Goal: Information Seeking & Learning: Find specific page/section

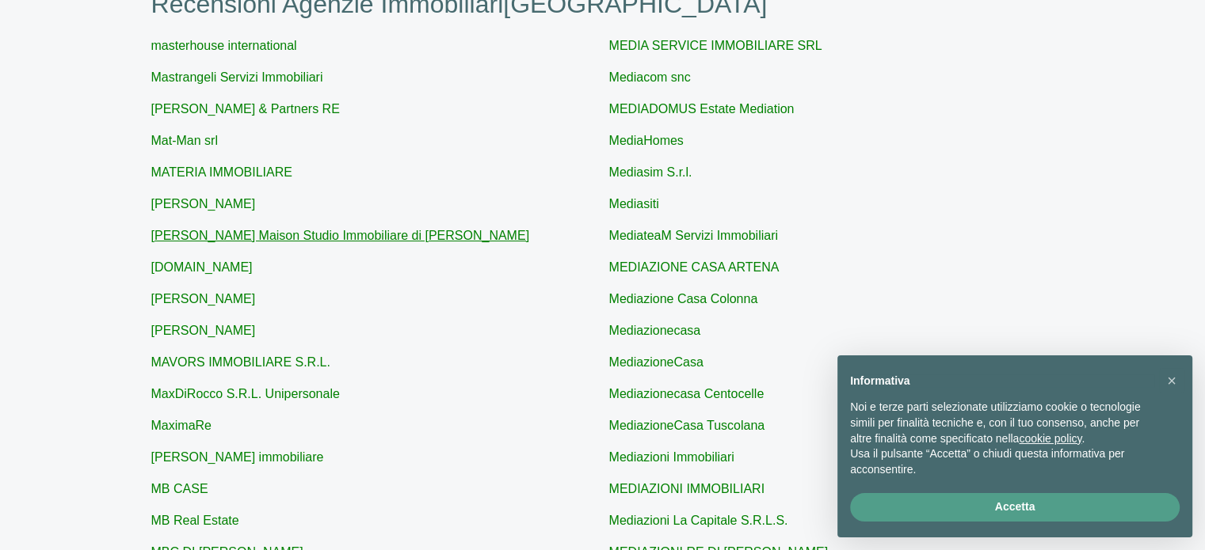
scroll to position [238, 0]
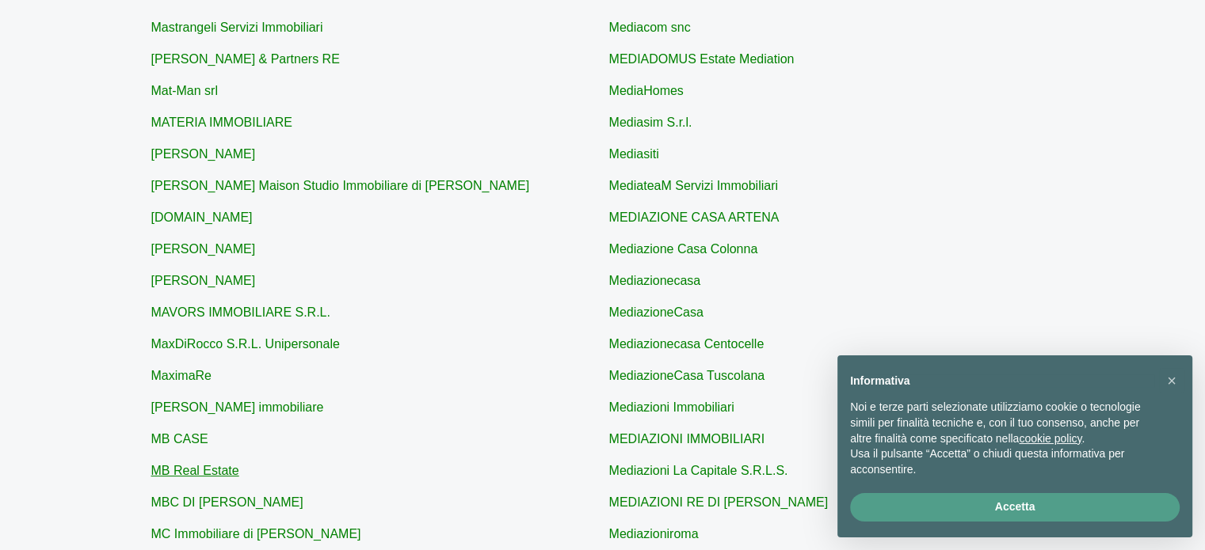
click at [216, 470] on link "MB Real Estate" at bounding box center [195, 470] width 88 height 13
type input "MB Real Estate"
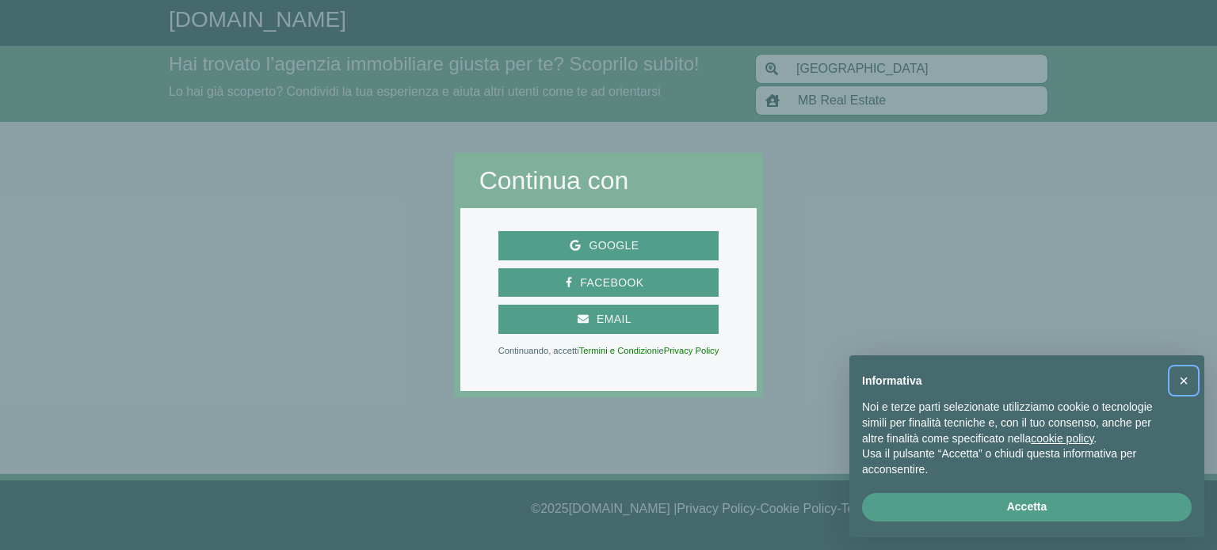
click at [1182, 379] on span "×" at bounding box center [1184, 380] width 10 height 17
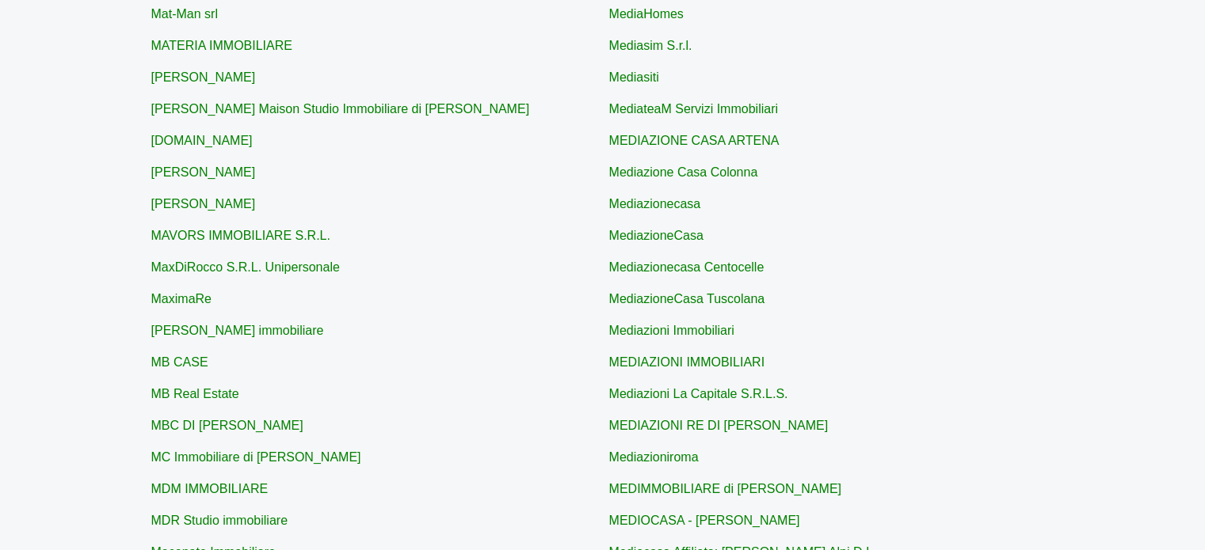
scroll to position [317, 0]
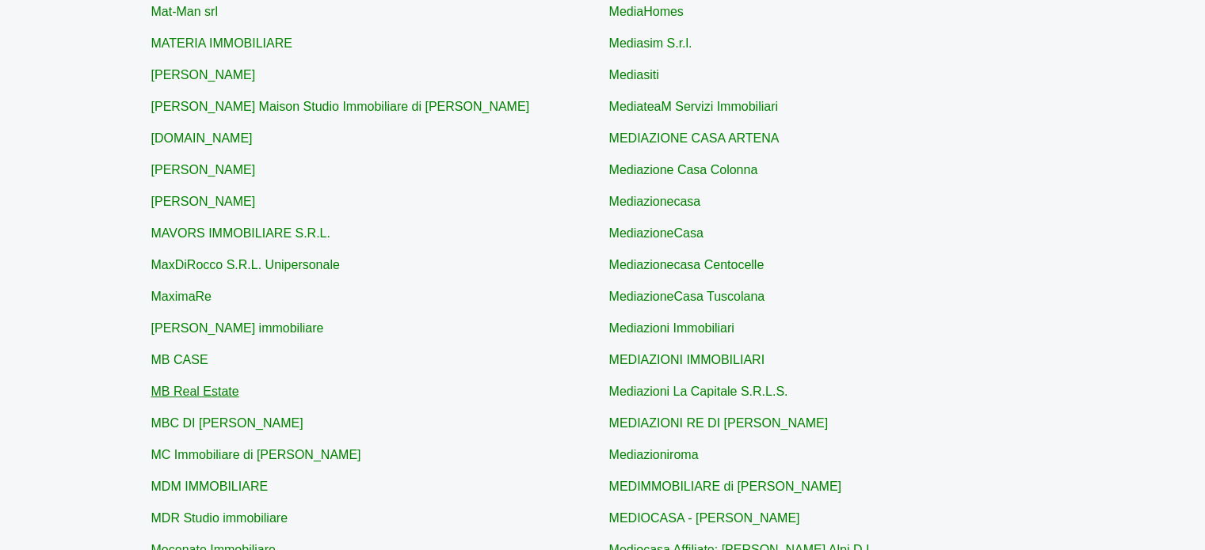
click at [222, 389] on link "MB Real Estate" at bounding box center [195, 391] width 88 height 13
type input "MB Real Estate"
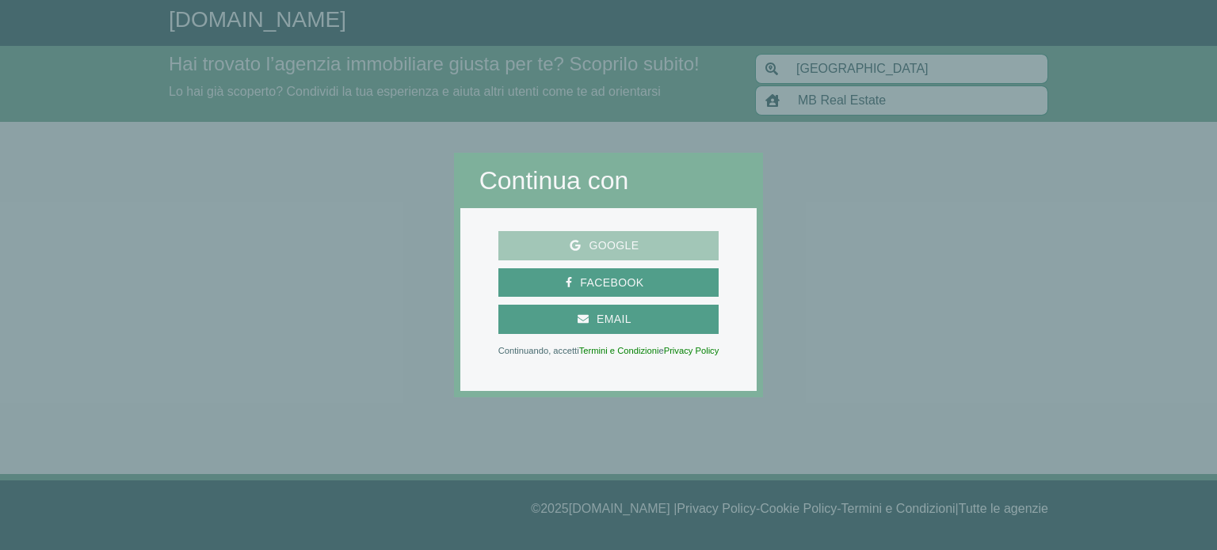
click at [616, 247] on span "Google" at bounding box center [614, 246] width 66 height 20
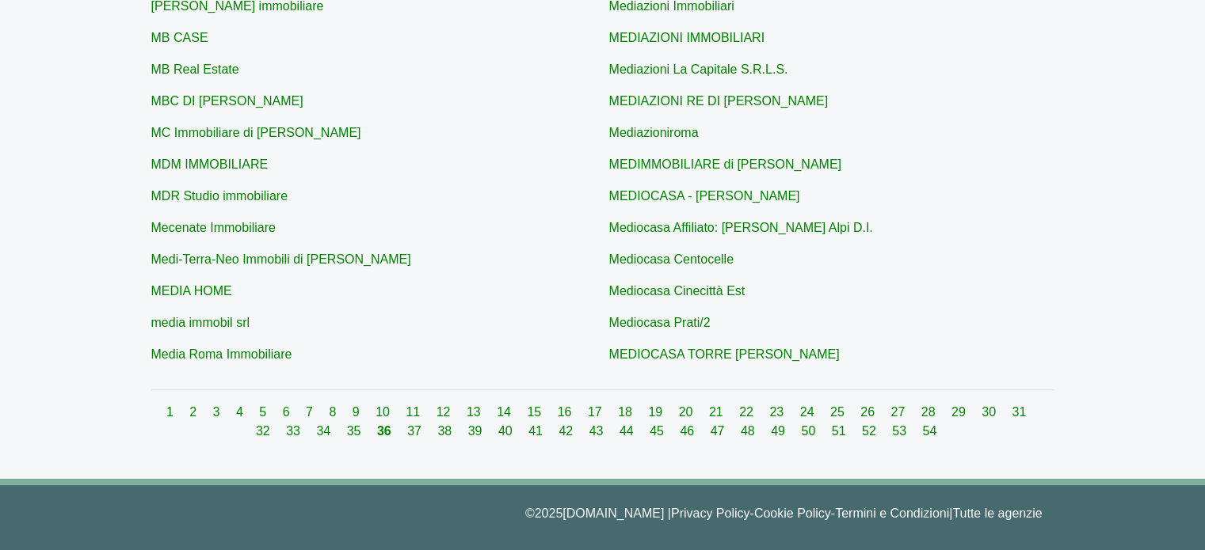
scroll to position [643, 0]
